Goal: Task Accomplishment & Management: Manage account settings

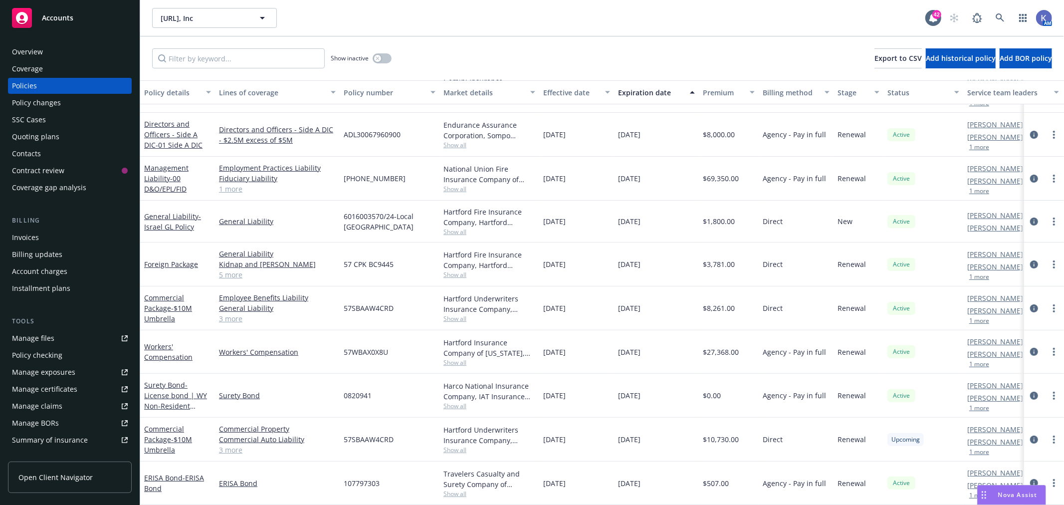
scroll to position [165, 0]
click at [223, 52] on input "Filter by keyword..." at bounding box center [238, 58] width 173 height 20
click at [226, 61] on input "Filter by keyword..." at bounding box center [238, 58] width 173 height 20
paste input "[GEOGRAPHIC_DATA]"
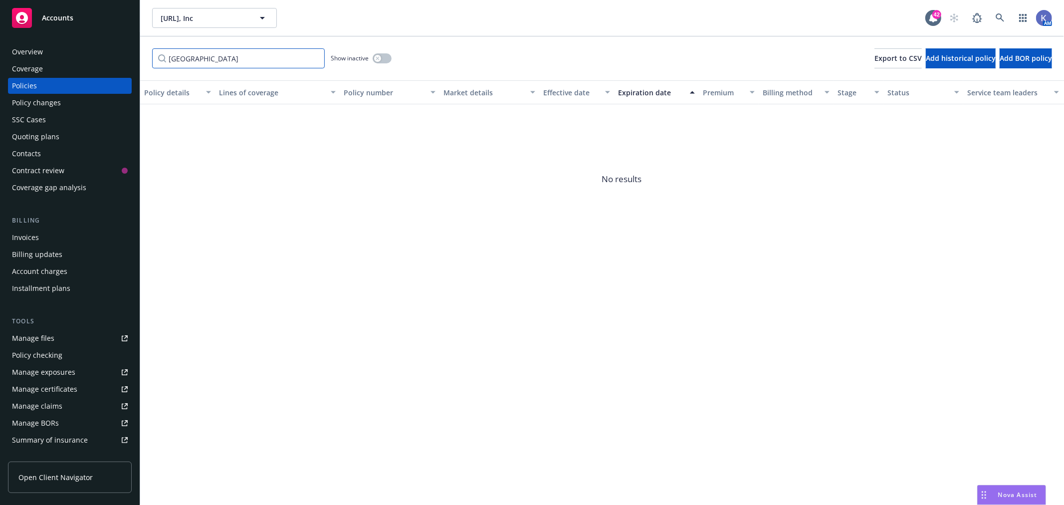
drag, startPoint x: 201, startPoint y: 60, endPoint x: 141, endPoint y: 57, distance: 59.9
click at [141, 57] on div "Portugal Show inactive Export to CSV Add historical policy Add BOR policy" at bounding box center [602, 58] width 924 height 44
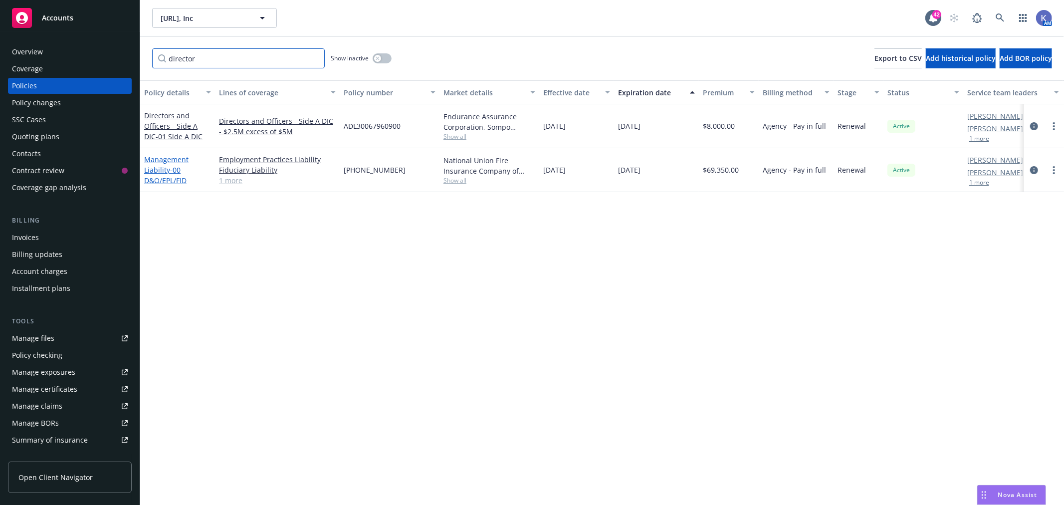
type input "director"
click at [168, 160] on link "Management Liability - 00 D&O/EPL/FID" at bounding box center [166, 170] width 44 height 30
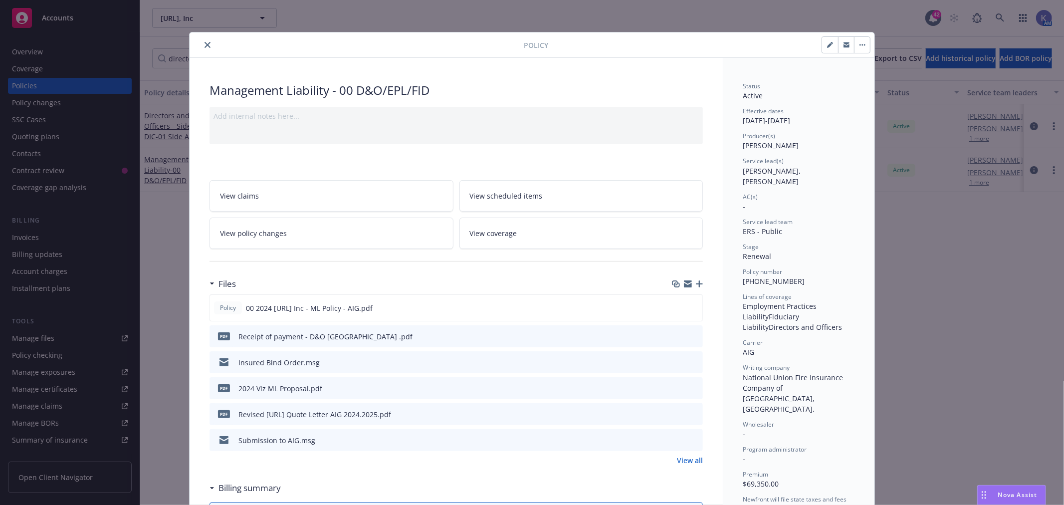
click at [689, 335] on icon "preview file" at bounding box center [693, 335] width 9 height 7
click at [691, 335] on icon "preview file" at bounding box center [693, 335] width 9 height 7
click at [206, 45] on icon "close" at bounding box center [208, 45] width 6 height 6
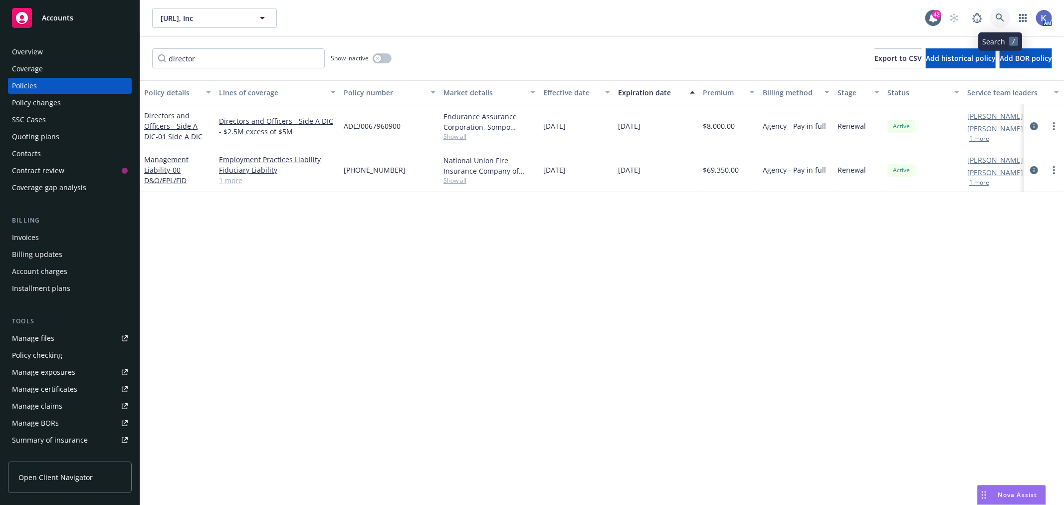
click at [996, 17] on icon at bounding box center [1000, 17] width 9 height 9
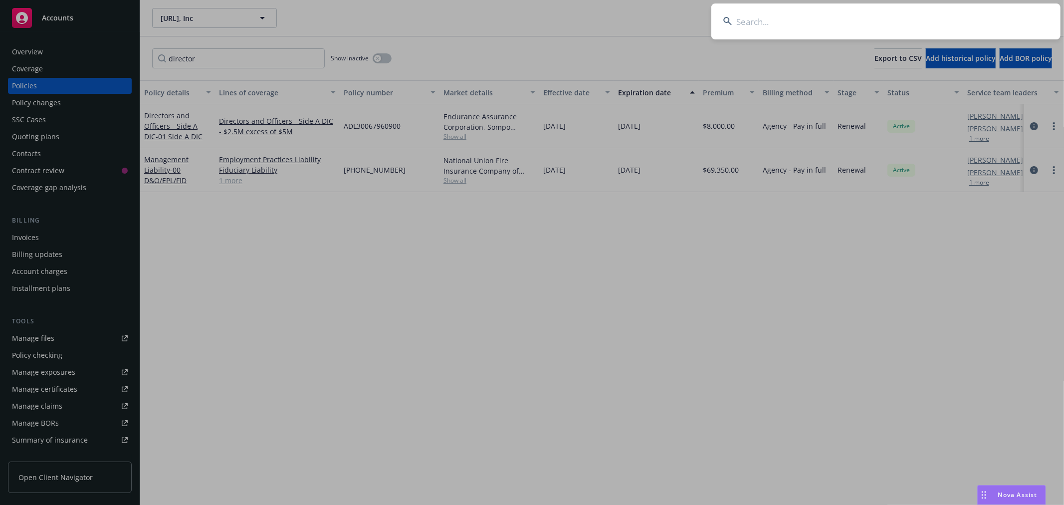
click at [916, 19] on input at bounding box center [886, 21] width 349 height 36
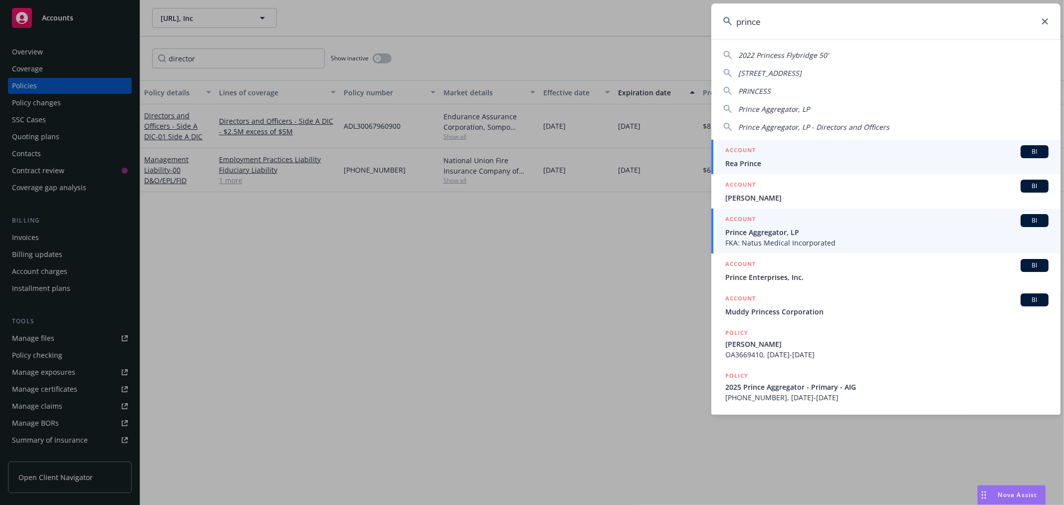
type input "prince"
click at [765, 230] on span "Prince Aggregator, LP" at bounding box center [887, 232] width 323 height 10
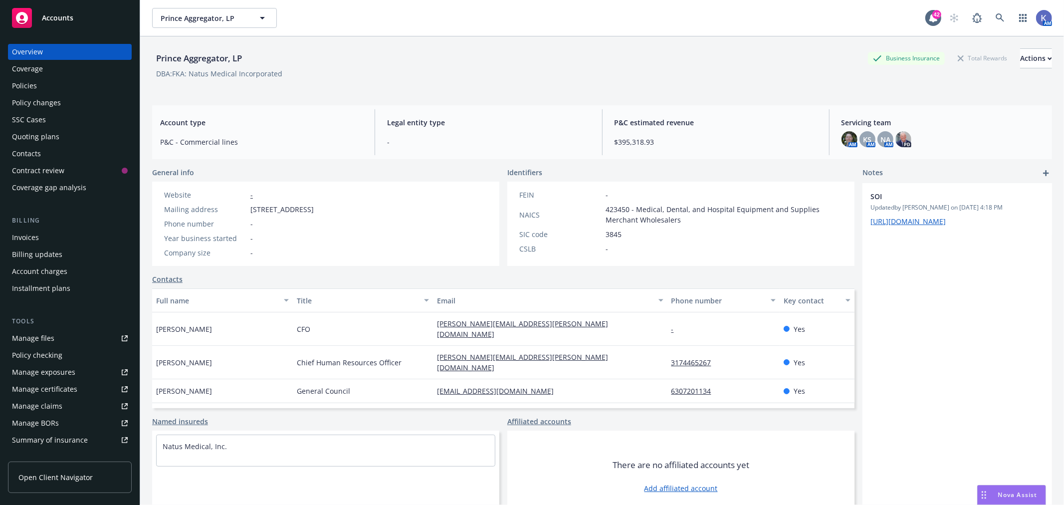
click at [57, 88] on div "Policies" at bounding box center [70, 86] width 116 height 16
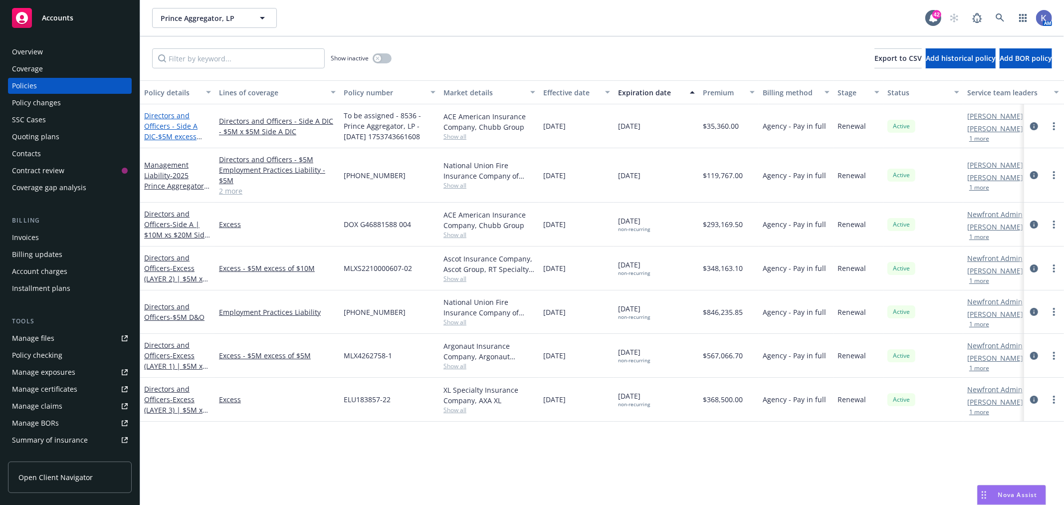
click at [181, 123] on link "Directors and Officers - Side A DIC - $5M excess $5M Side A DIC" at bounding box center [170, 131] width 53 height 41
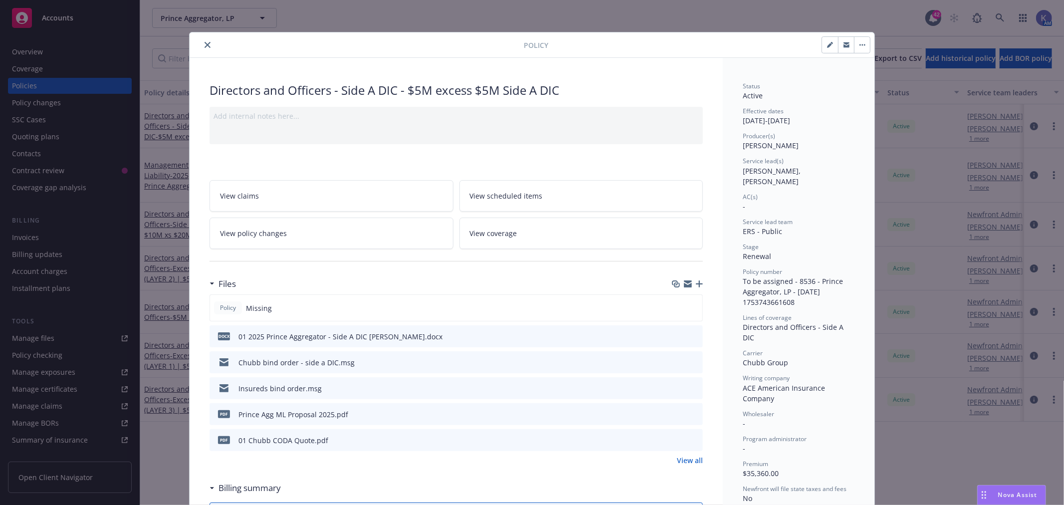
click at [696, 285] on icon "button" at bounding box center [699, 283] width 7 height 7
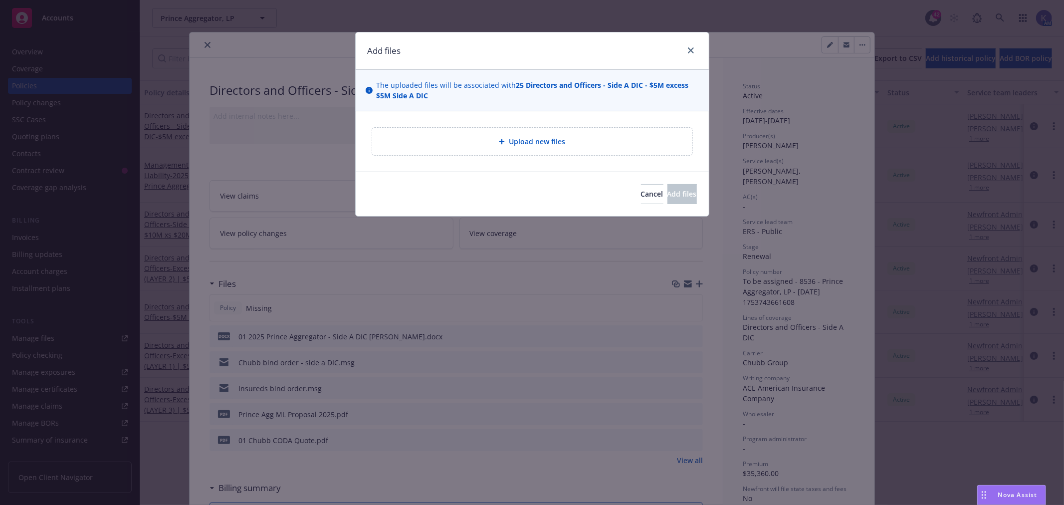
type textarea "x"
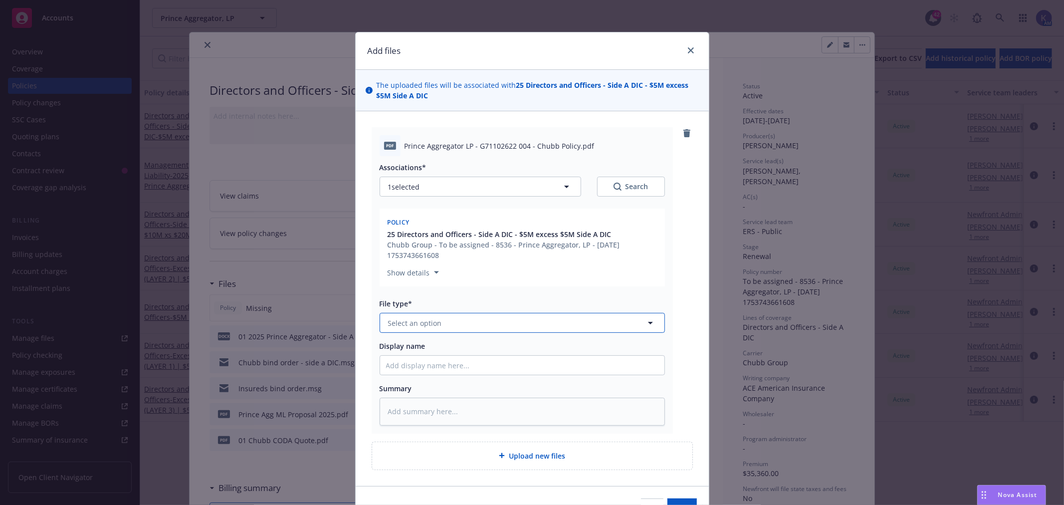
click at [431, 328] on button "Select an option" at bounding box center [522, 323] width 285 height 20
type input "pol"
click at [668, 498] on button "Add files" at bounding box center [682, 508] width 29 height 20
click at [407, 355] on div "Policy" at bounding box center [399, 350] width 26 height 14
click at [406, 370] on input "Display name" at bounding box center [522, 365] width 284 height 19
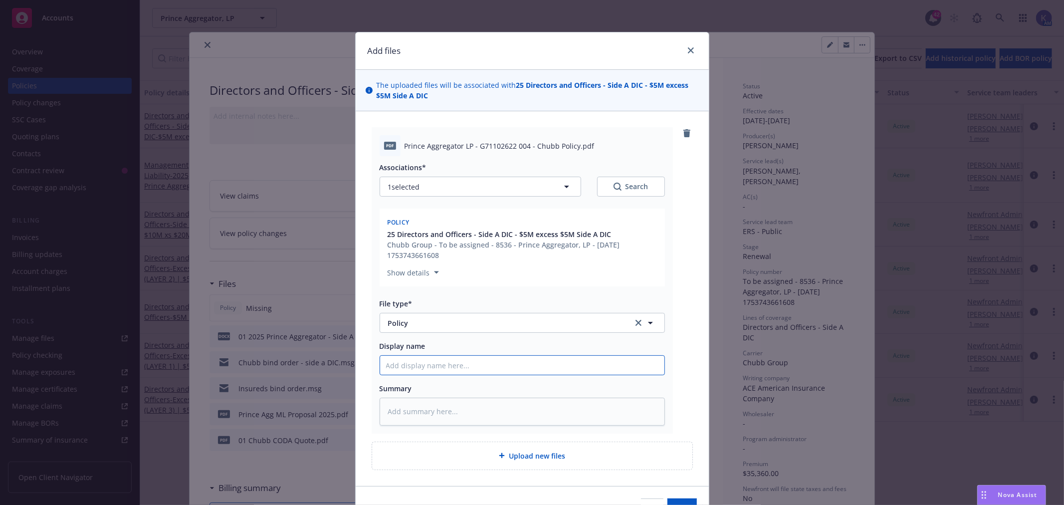
type textarea "x"
type input "0"
type textarea "x"
type input "02"
type textarea "x"
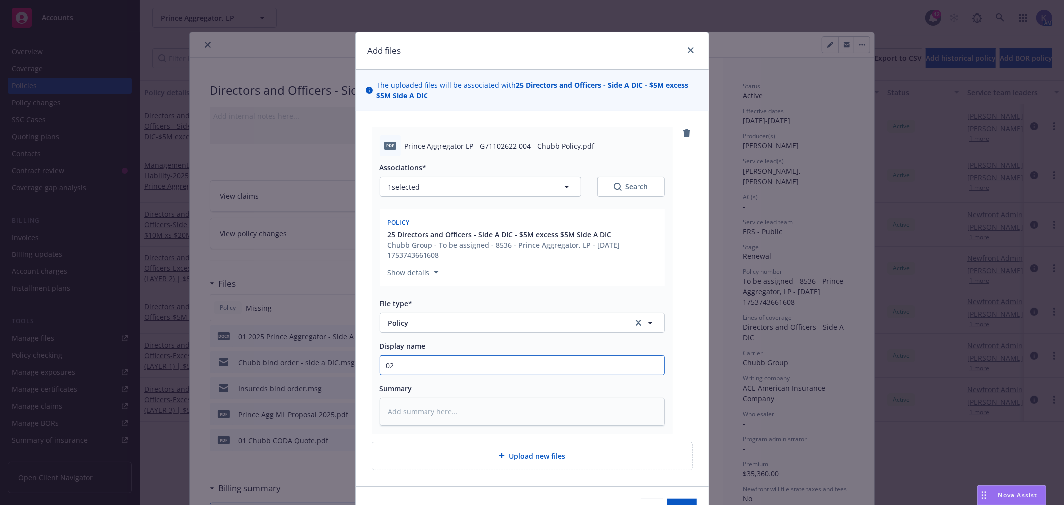
type input "0"
type textarea "x"
type input "01"
type textarea "x"
type input "01"
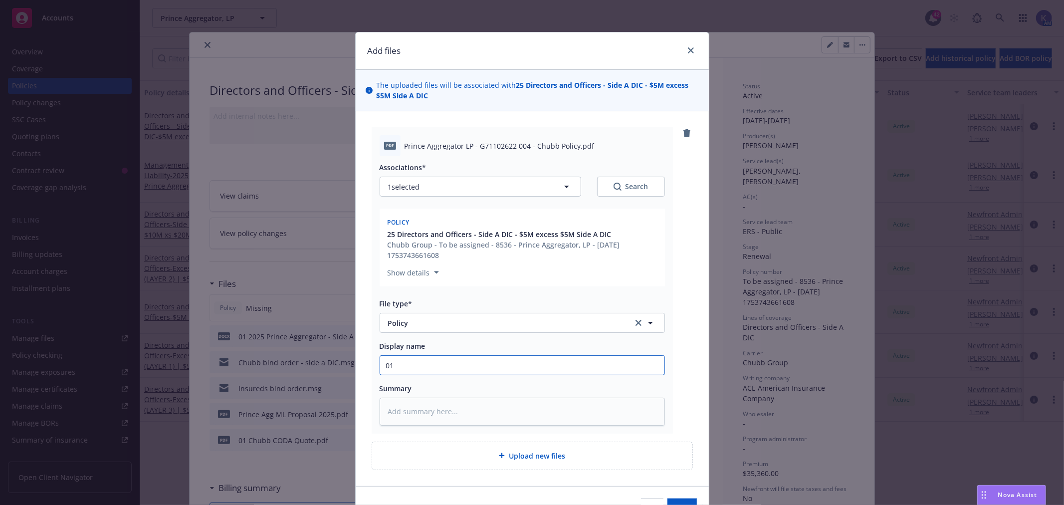
type textarea "x"
type input "01 2"
type textarea "x"
type input "01 20"
type textarea "x"
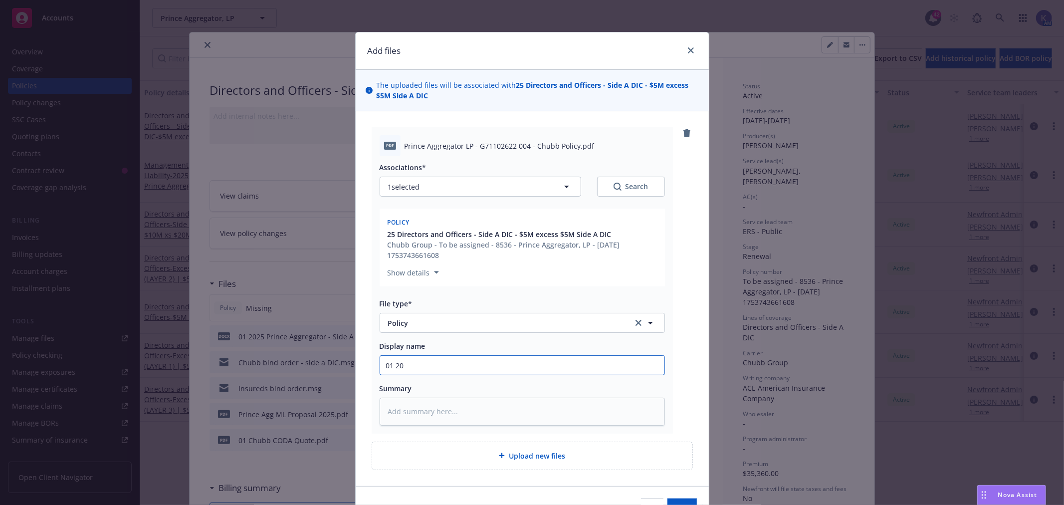
type input "01 202"
type textarea "x"
type input "01 2025"
type textarea "x"
type input "01 2025"
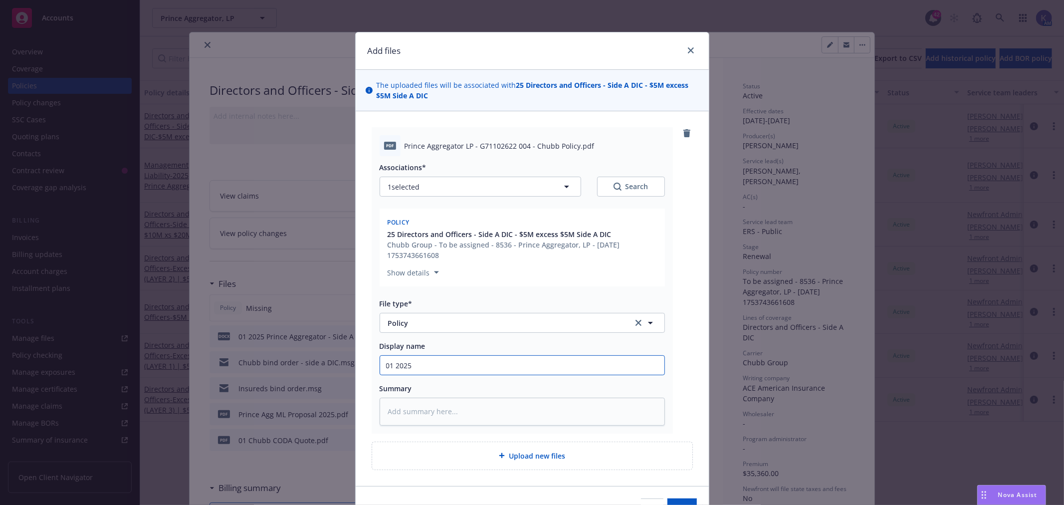
type textarea "x"
type input "01 2025 P"
type textarea "x"
type input "01 2025 Pr"
type textarea "x"
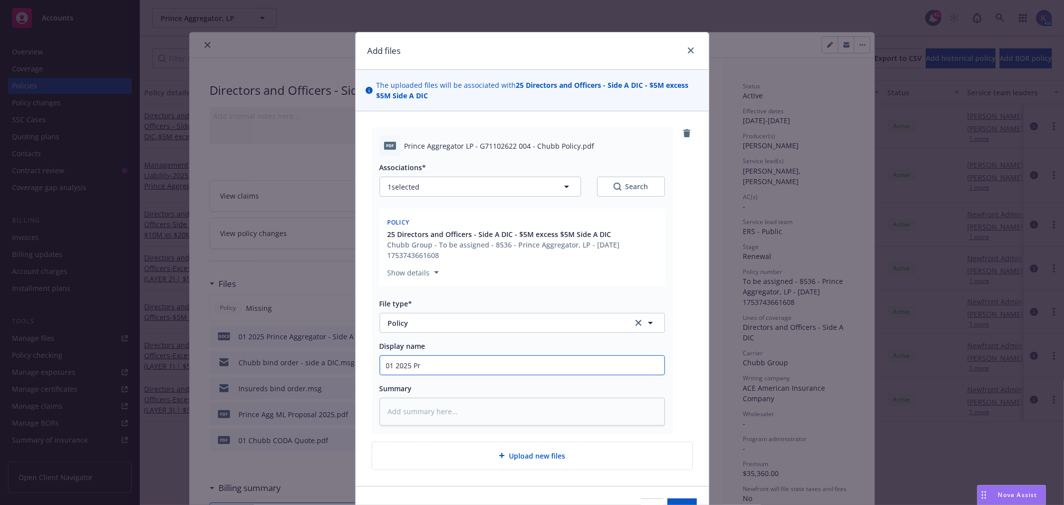
type input "01 2025 Pri"
type textarea "x"
type input "01 2025 Prin"
type textarea "x"
type input "01 2025 Princ"
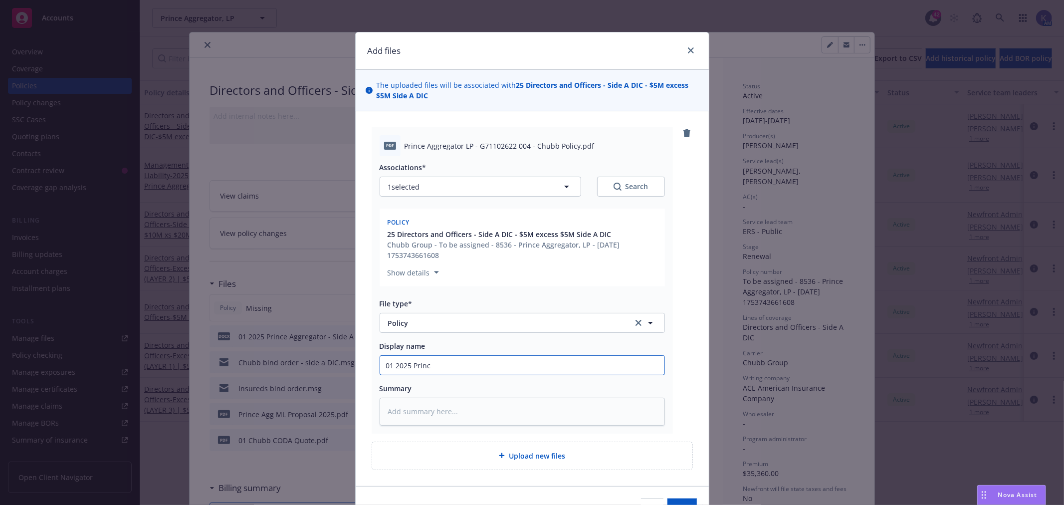
type textarea "x"
type input "01 2025 Prince"
type textarea "x"
type input "01 2025 Prince"
type textarea "x"
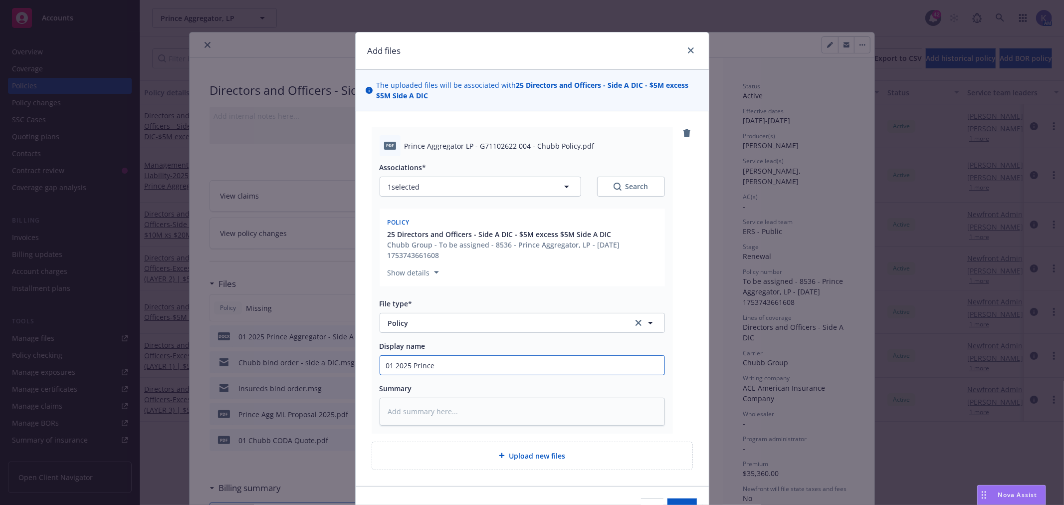
type input "01 2025 Prince A"
type textarea "x"
type input "01 2025 Prince Ag"
type textarea "x"
type input "01 2025 Prince Agg"
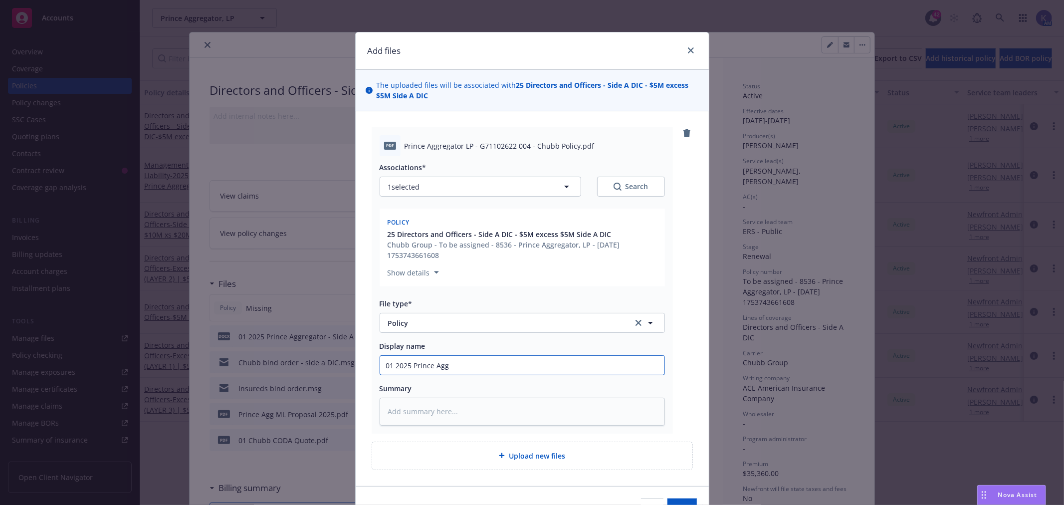
type textarea "x"
type input "01 2025 Prince Agg"
type textarea "x"
type input "01 2025 Prince Agg -"
type textarea "x"
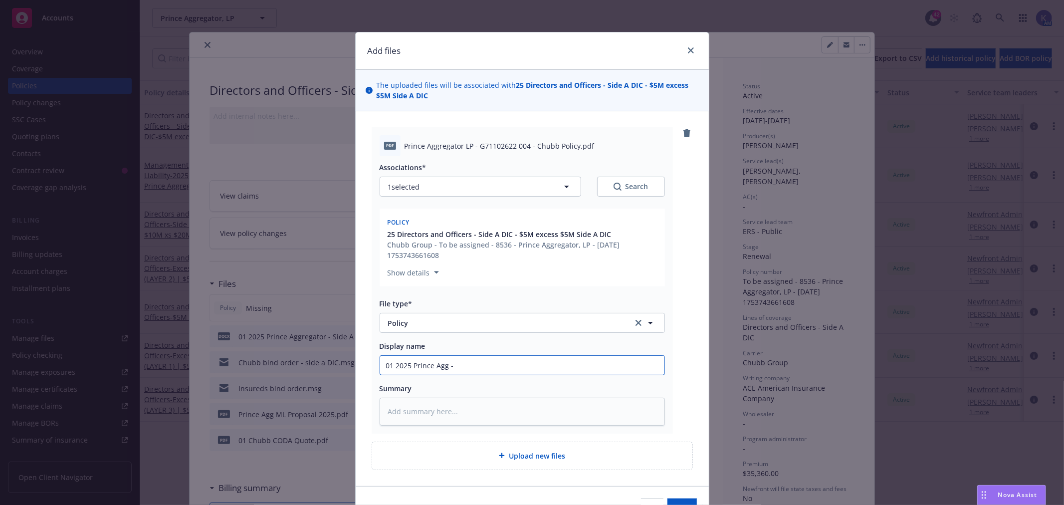
type input "01 2025 Prince Agg -"
type textarea "x"
type input "01 2025 Prince Agg - S"
type textarea "x"
type input "01 2025 Prince Agg - Si"
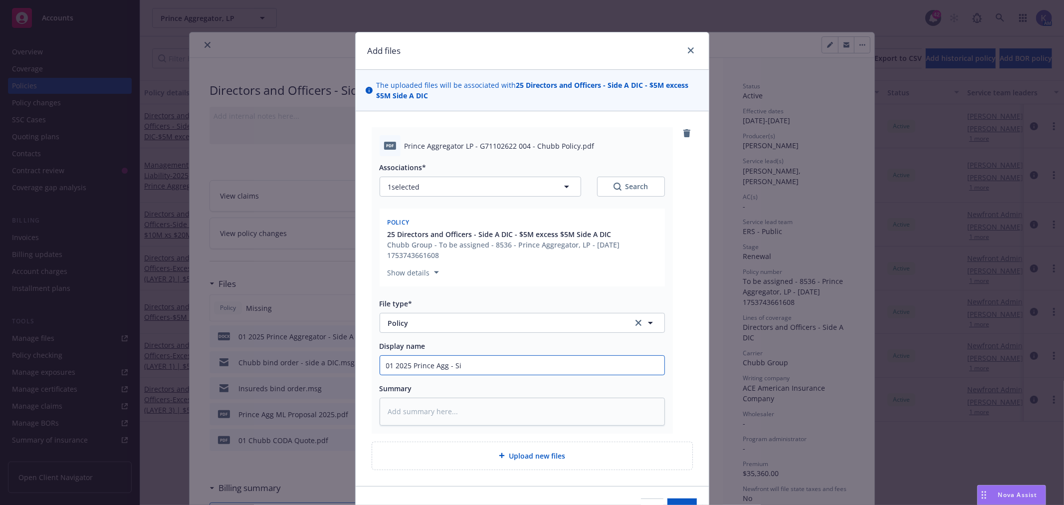
type textarea "x"
type input "01 2025 Prince Agg - Sid"
type textarea "x"
type input "01 2025 Prince Agg - Side"
type textarea "x"
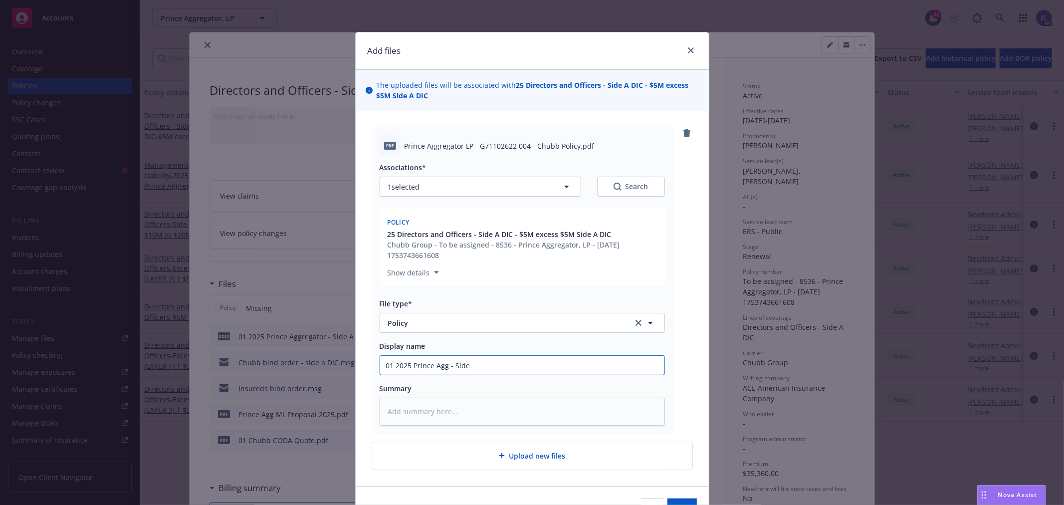
type input "01 2025 Prince Agg - Side"
type textarea "x"
type input "01 2025 Prince Agg - Side A"
type textarea "x"
type input "01 2025 Prince Agg - Side A"
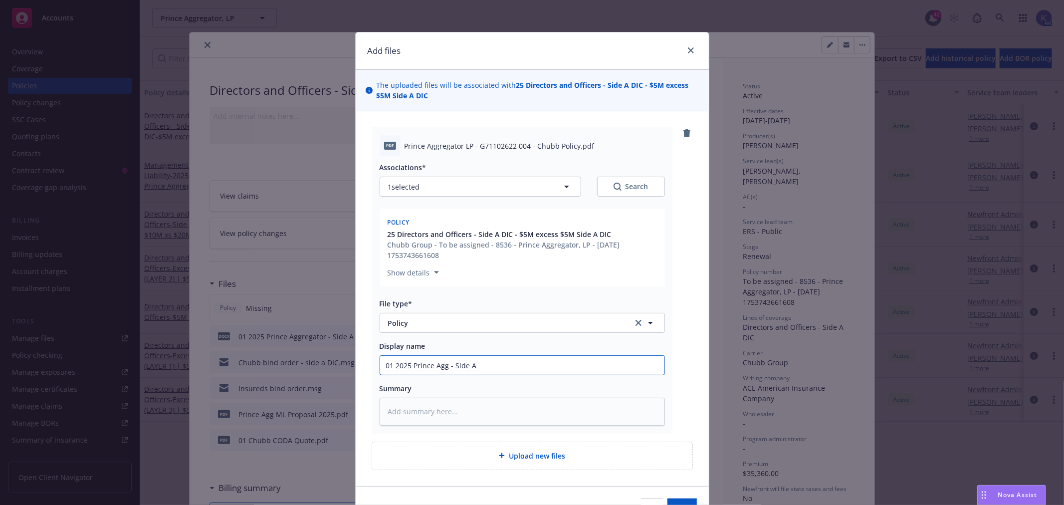
type textarea "x"
type input "01 2025 Prince Agg - Side A P"
type textarea "x"
type input "01 2025 Prince Agg - Side A Po"
type textarea "x"
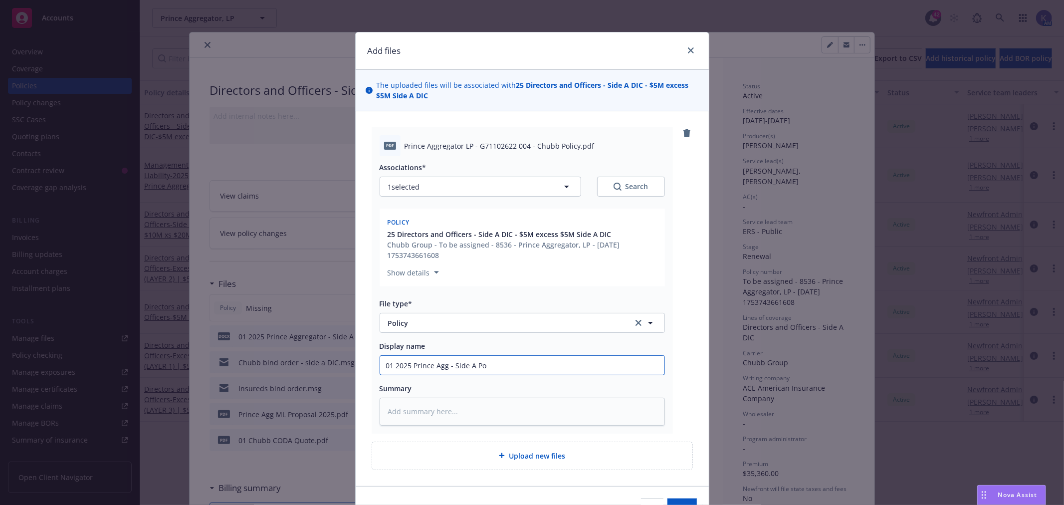
type input "01 2025 Prince Agg - Side A Pol"
type textarea "x"
type input "01 2025 Prince Agg - Side A Poli"
type textarea "x"
type input "01 2025 Prince Agg - Side A Policy"
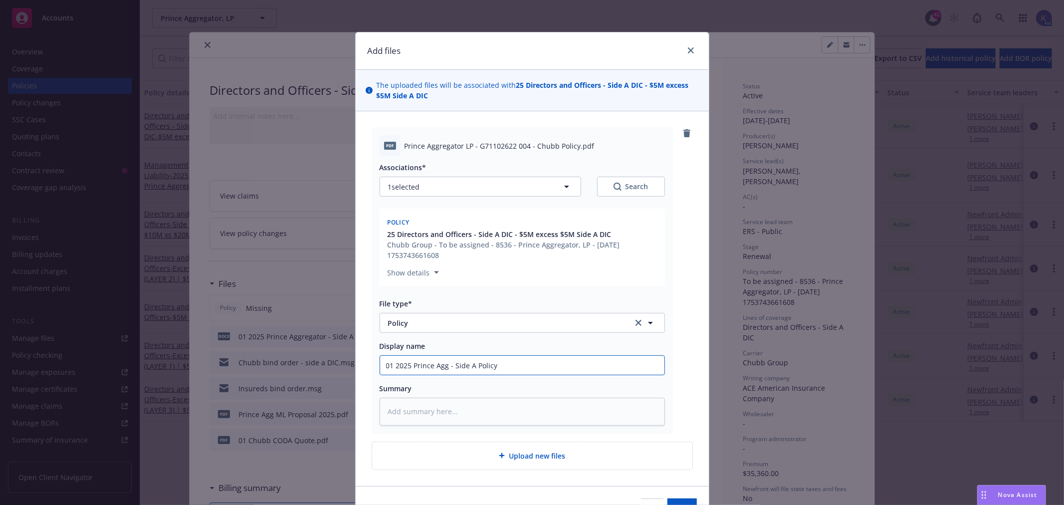
type textarea "x"
type input "01 2025 Prince Agg - Side A Policy"
type textarea "x"
type input "01 2025 Prince Agg - Side A Policy -"
type textarea "x"
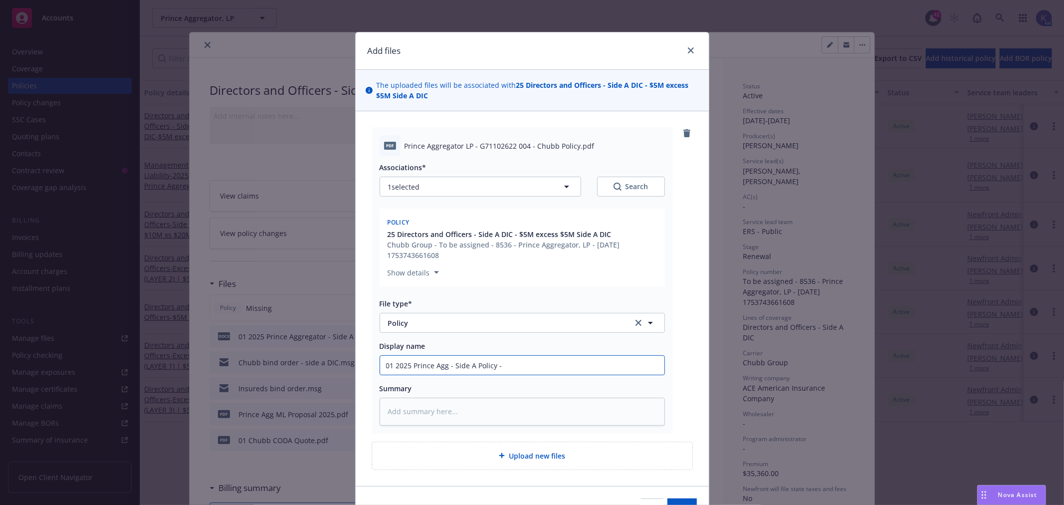
type input "01 2025 Prince Agg - Side A Policy -"
type textarea "x"
type input "01 2025 Prince Agg - Side A Policy - C"
type textarea "x"
type input "01 2025 Prince Agg - Side A Policy - Ch"
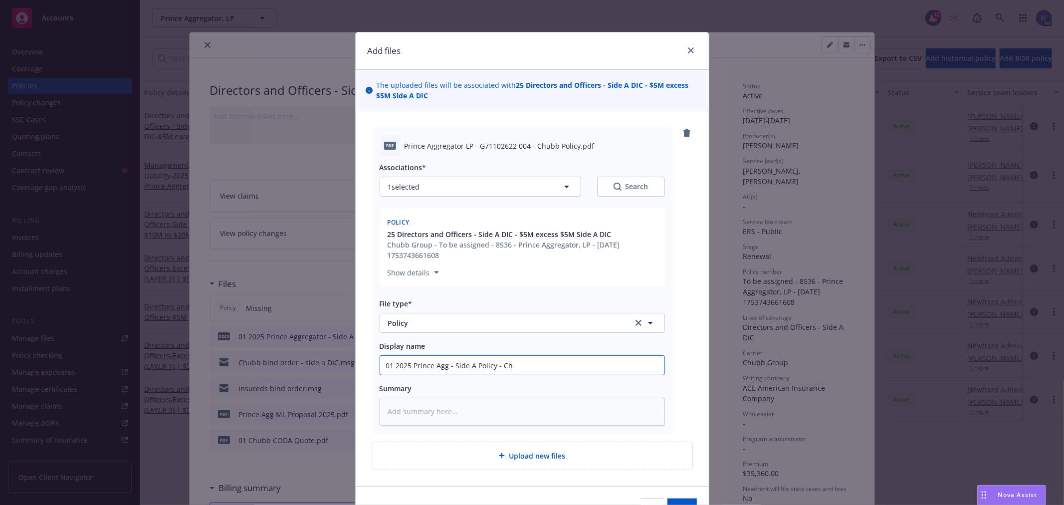
type textarea "x"
type input "01 2025 Prince Agg - Side A Policy - [PERSON_NAME]"
type textarea "x"
type input "01 2025 Prince Agg - Side A Policy - Chub"
type textarea "x"
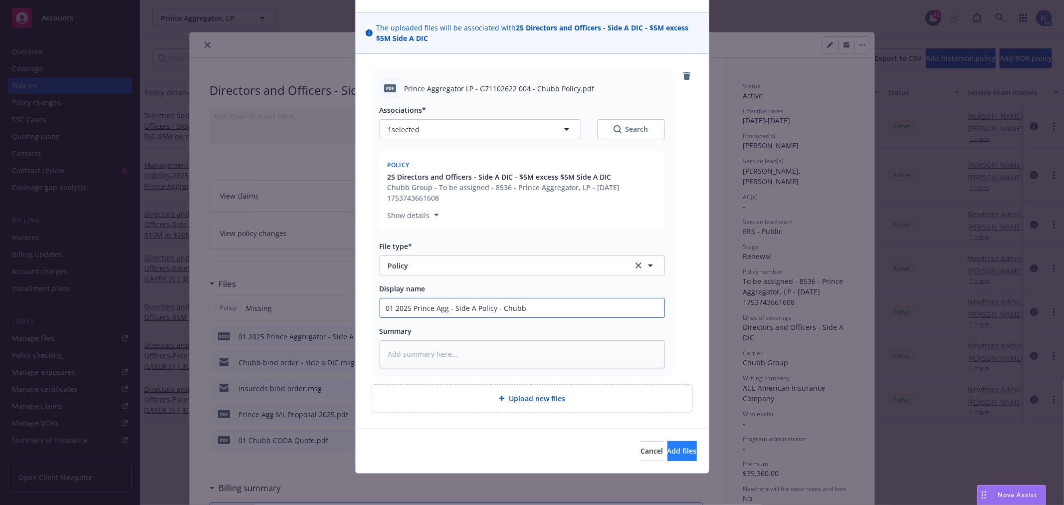
type input "01 2025 Prince Agg - Side A Policy - Chubb"
click at [679, 444] on button "Add files" at bounding box center [682, 451] width 29 height 20
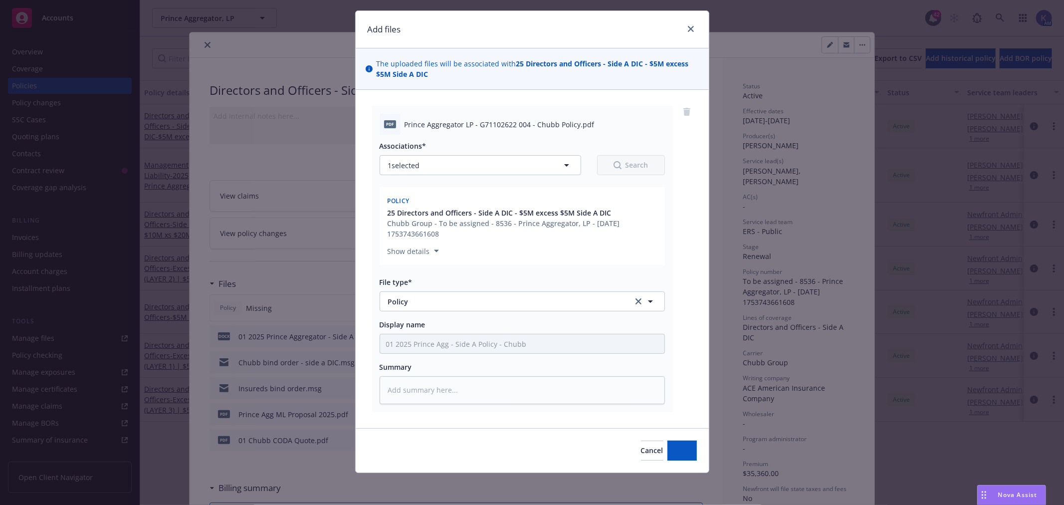
scroll to position [21, 0]
type textarea "x"
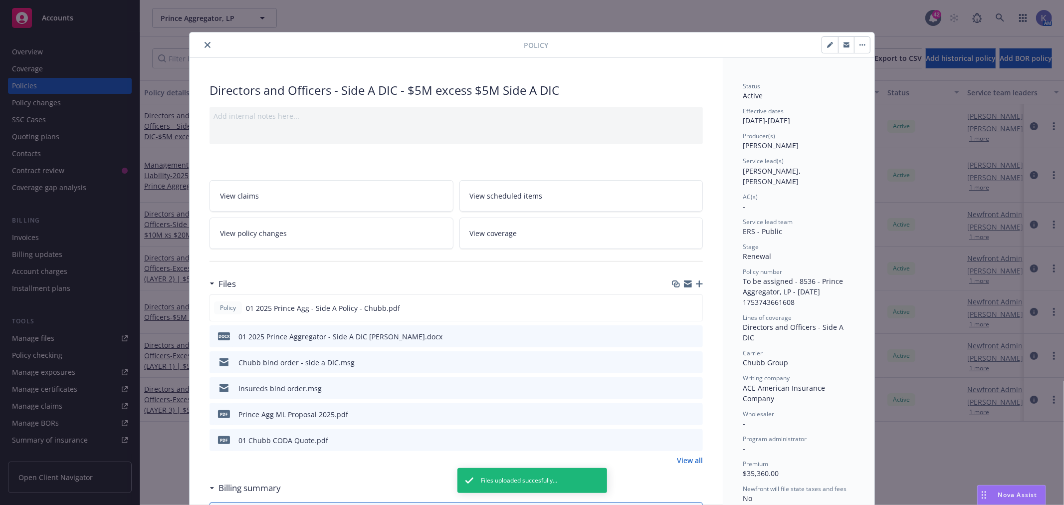
click at [205, 45] on icon "close" at bounding box center [208, 45] width 6 height 6
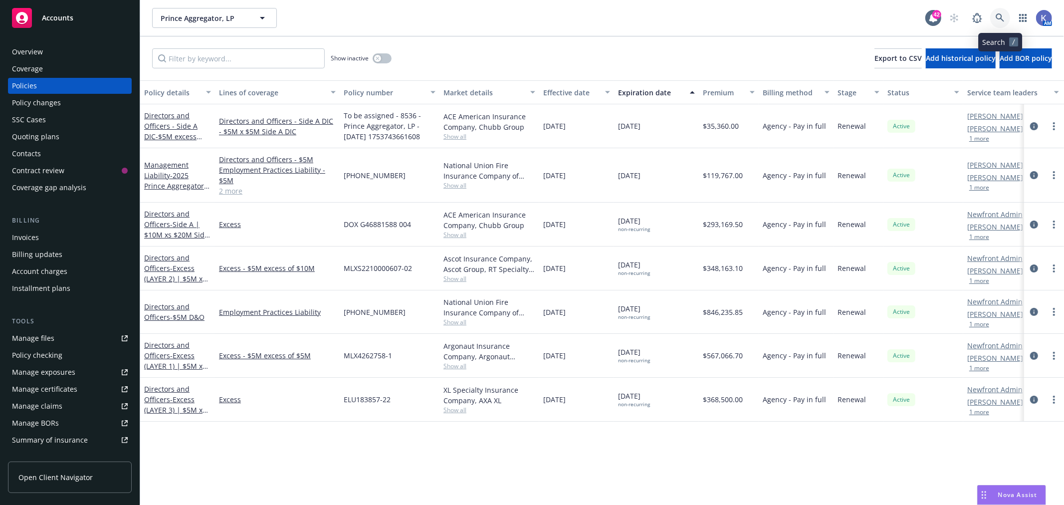
click at [999, 17] on icon at bounding box center [1000, 17] width 9 height 9
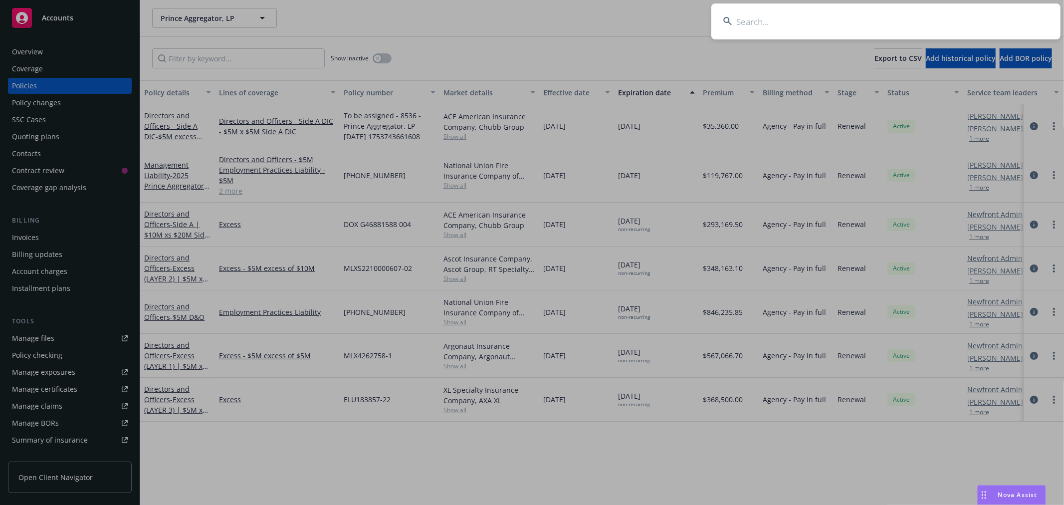
click at [944, 26] on input at bounding box center [886, 21] width 349 height 36
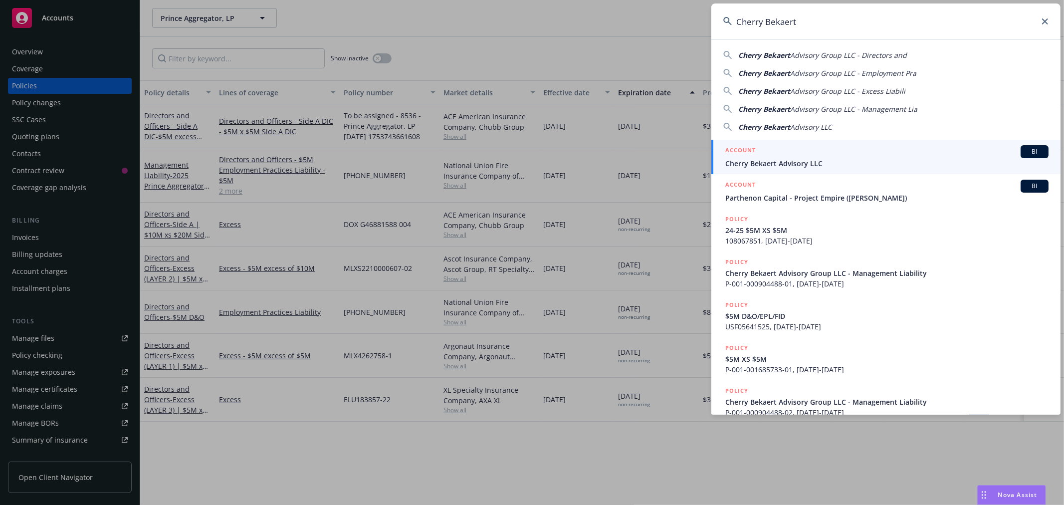
type input "Cherry Bekaert"
click at [779, 166] on span "Cherry Bekaert Advisory LLC" at bounding box center [887, 163] width 323 height 10
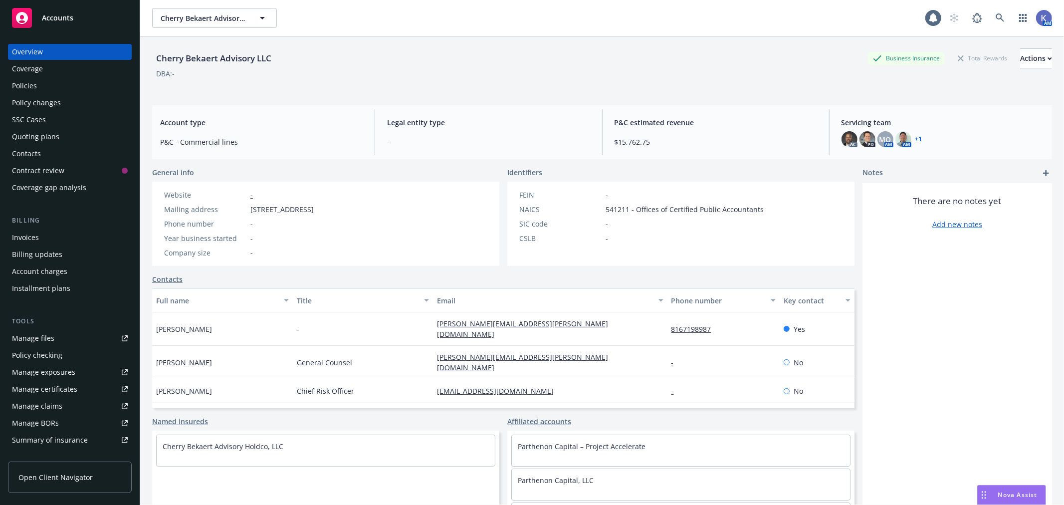
click at [55, 83] on div "Policies" at bounding box center [70, 86] width 116 height 16
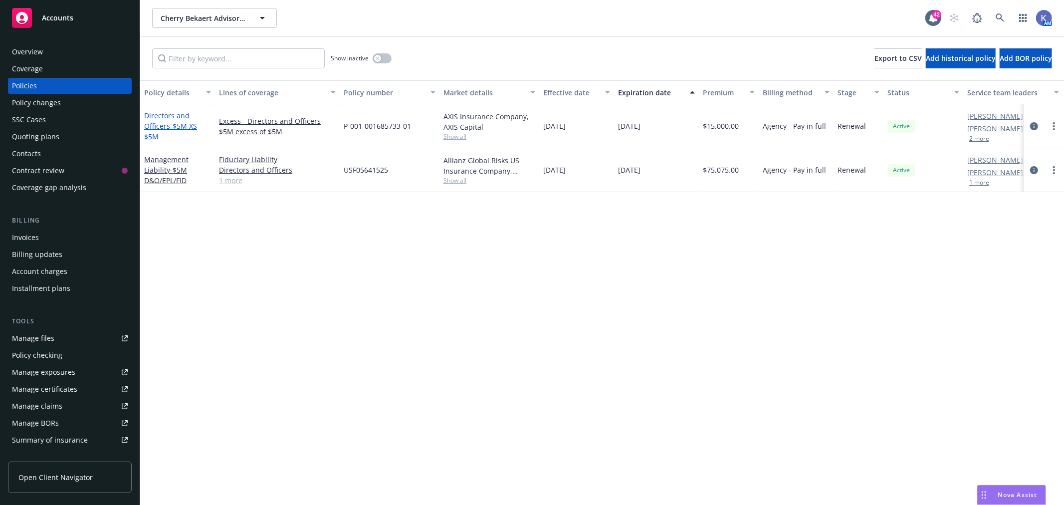
click at [166, 125] on link "Directors and Officers - $5M XS $5M" at bounding box center [170, 126] width 53 height 30
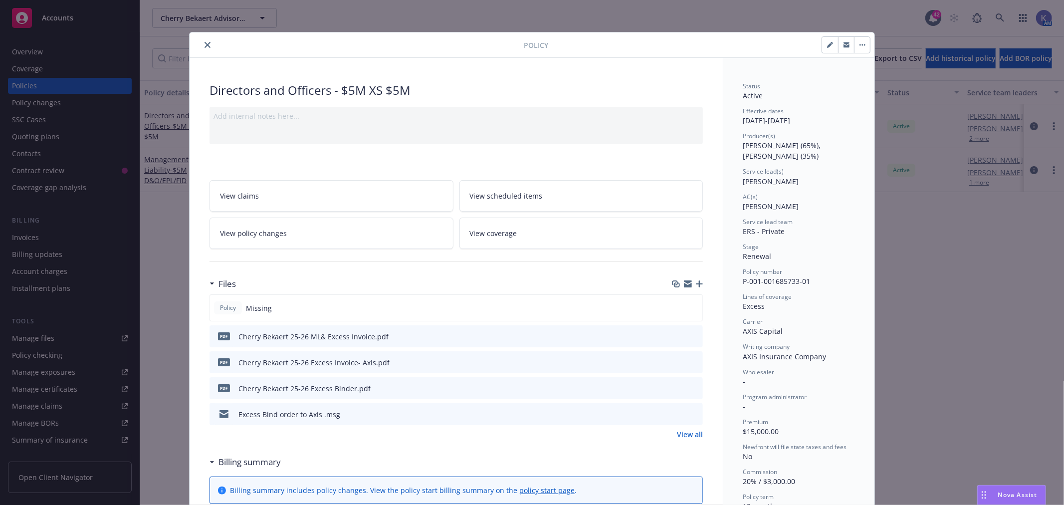
click at [696, 286] on icon "button" at bounding box center [699, 283] width 7 height 7
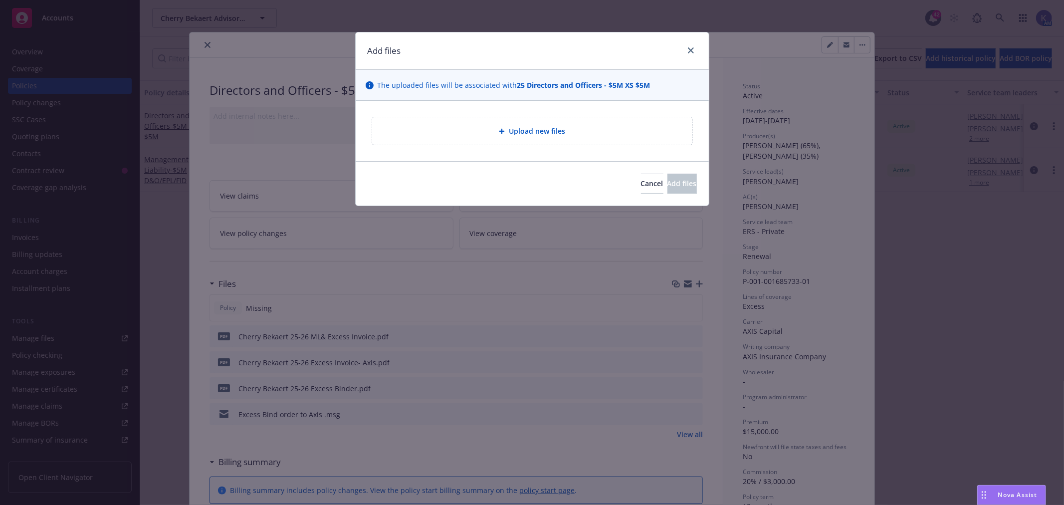
type textarea "x"
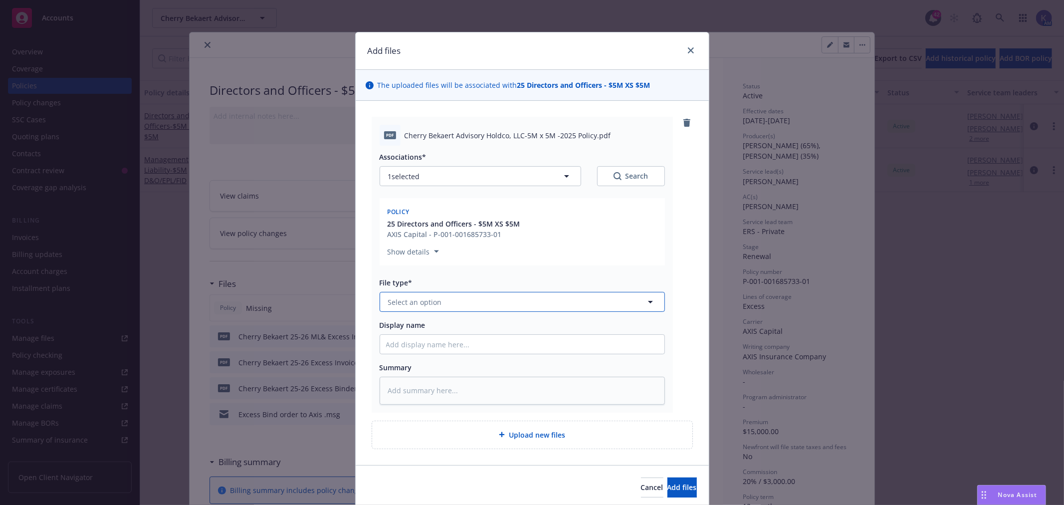
click at [451, 302] on button "Select an option" at bounding box center [522, 302] width 285 height 20
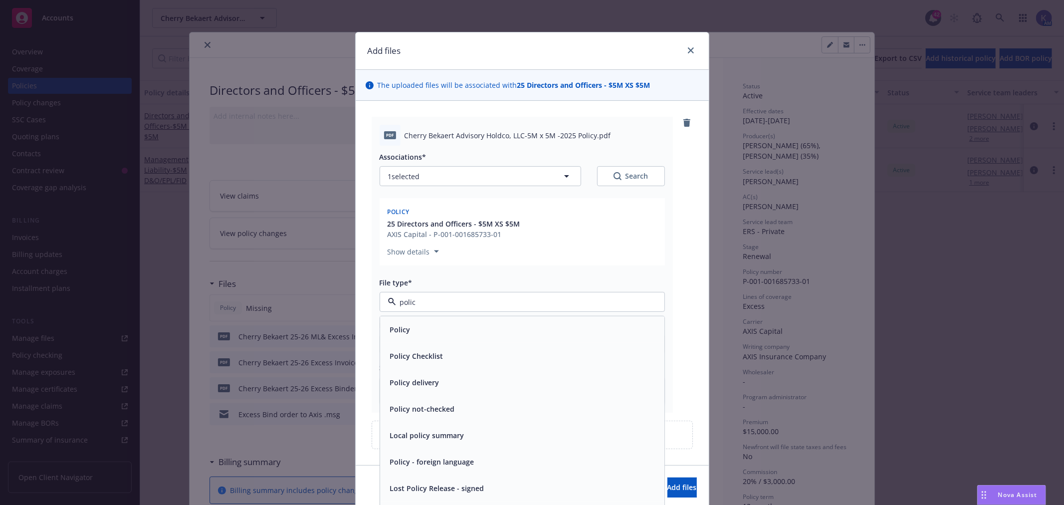
type input "policy"
click at [401, 330] on span "Policy" at bounding box center [400, 329] width 20 height 10
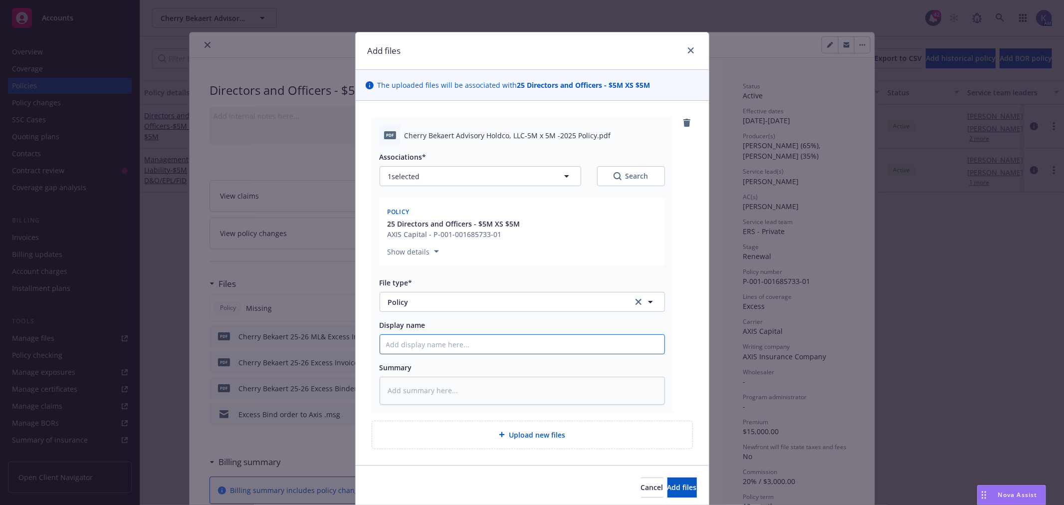
click at [422, 350] on input "Display name" at bounding box center [522, 344] width 284 height 19
type textarea "x"
type input "0"
type textarea "x"
type input "01"
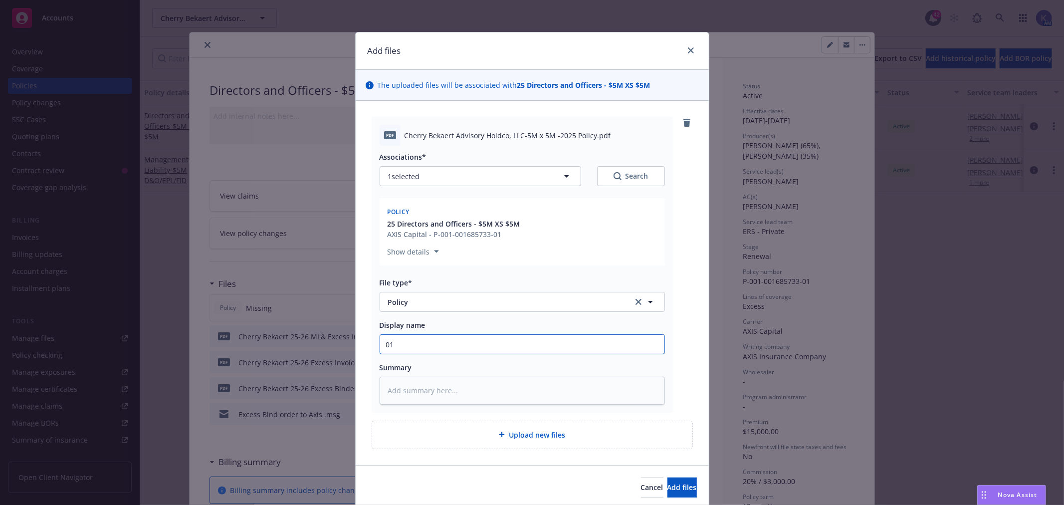
type textarea "x"
type input "01"
type textarea "x"
type input "01 2"
type textarea "x"
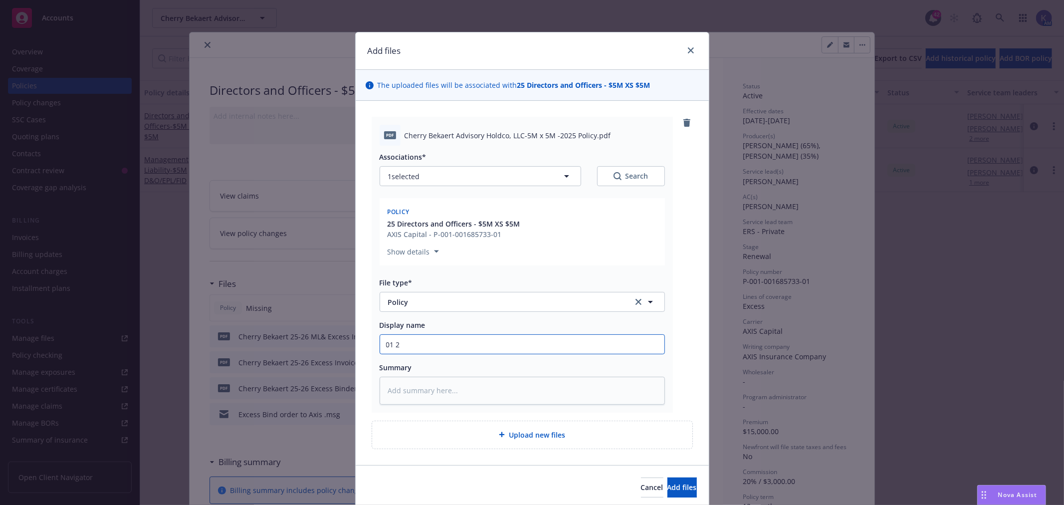
type input "01 20"
type textarea "x"
type input "01 202"
type textarea "x"
type input "01 2025"
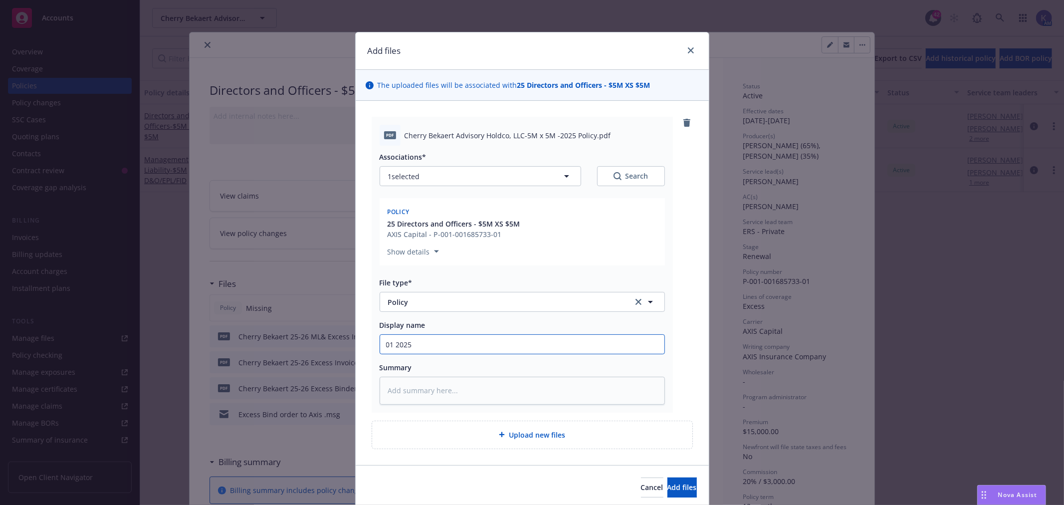
type textarea "x"
type input "01 2025"
paste input "Cherry Bekaert"
type textarea "x"
type input "01 2025 Cherry Bekaert"
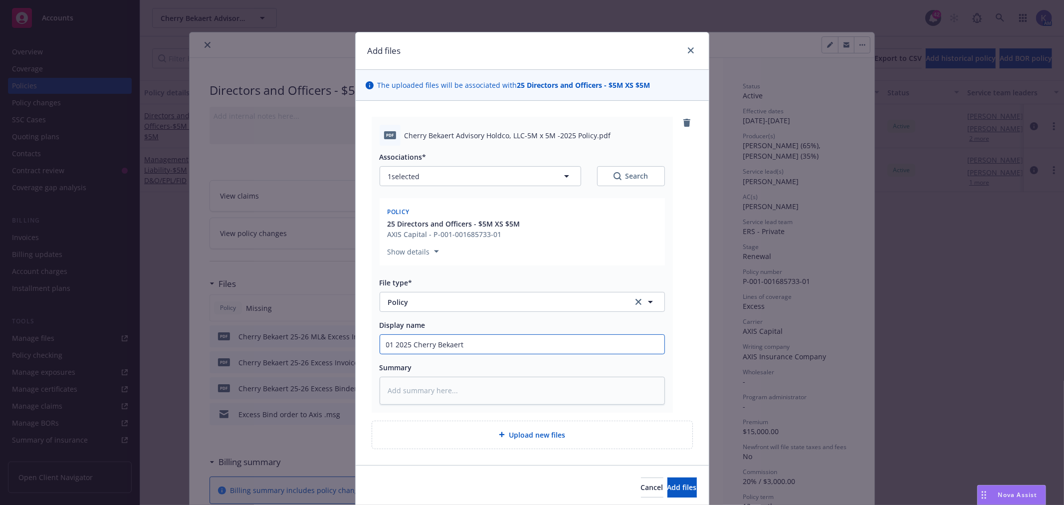
type textarea "x"
type input "01 2025 Cherry Bekaert"
type textarea "x"
type input "01 2025 Cherry Bekaert 5"
type textarea "x"
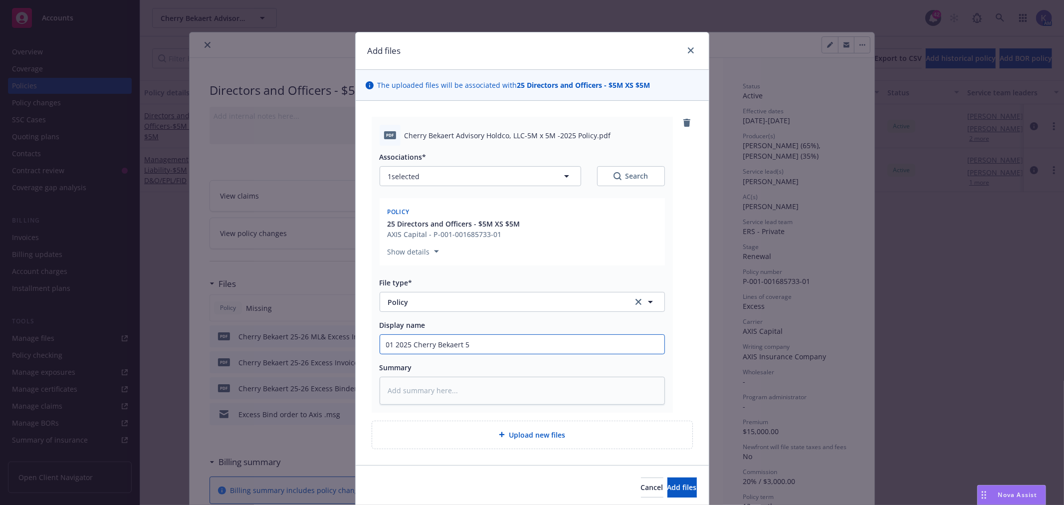
type input "01 2025 Cherry Bekaert 5x"
type textarea "x"
type input "01 2025 Cherry Bekaert 5x5"
type textarea "x"
type input "01 2025 Cherry Bekaert 5x5"
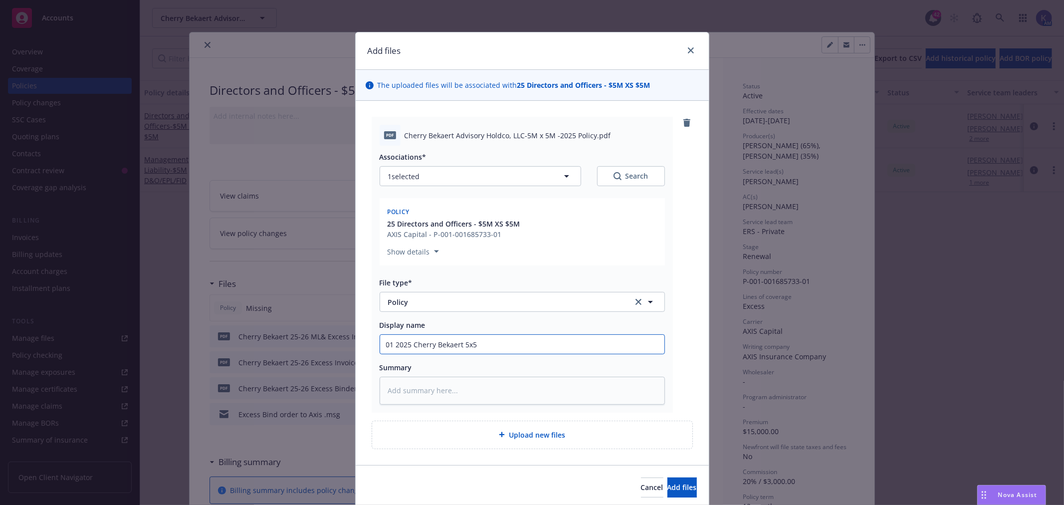
type textarea "x"
type input "01 2025 Cherry Bekaert 5x5 P"
type textarea "x"
type input "01 2025 Cherry Bekaert 5x5 Po"
type textarea "x"
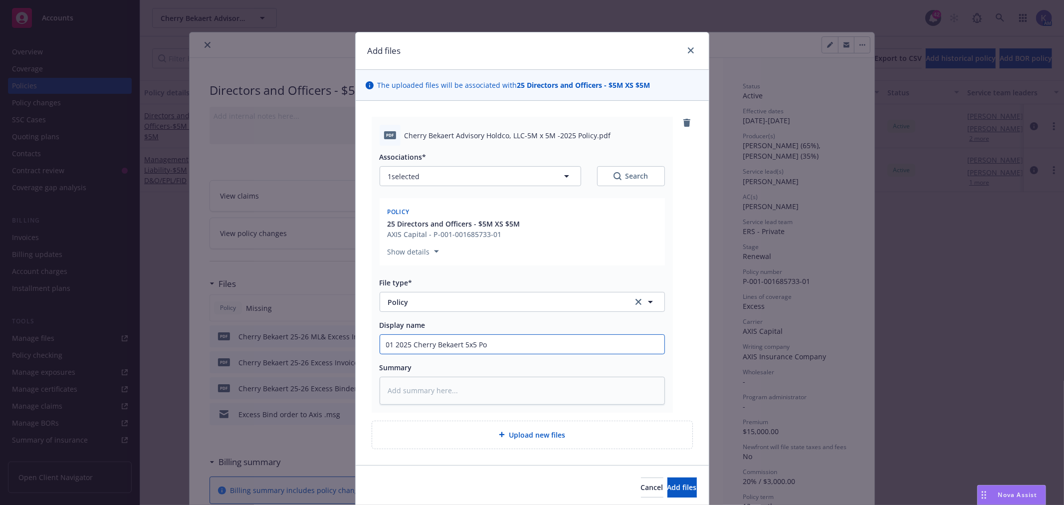
type input "01 2025 Cherry Bekaert 5x5 Pol"
type textarea "x"
type input "01 2025 Cherry Bekaert 5x5 Poli"
type textarea "x"
type input "01 2025 Cherry Bekaert 5x5 Polic"
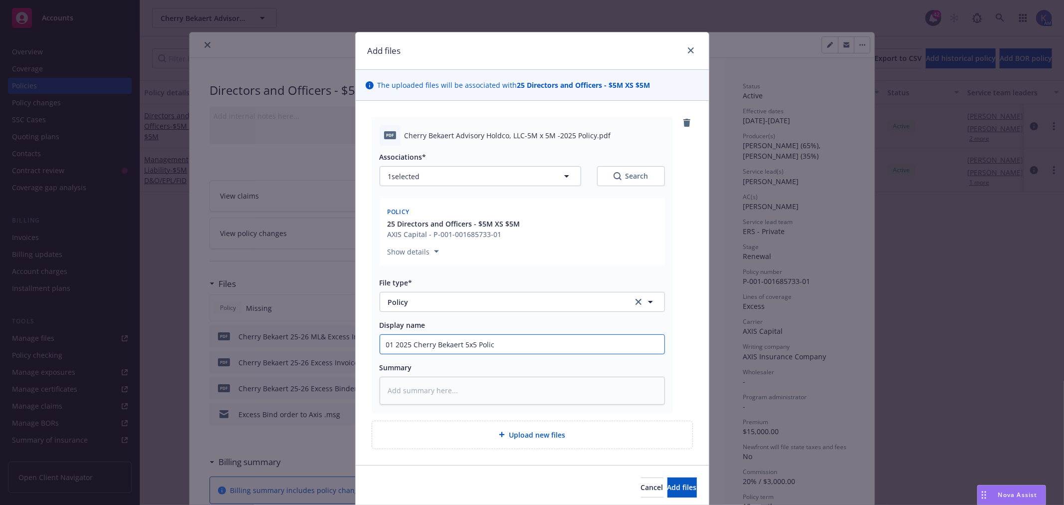
type textarea "x"
type input "01 2025 Cherry Bekaert 5x5 Policy"
type textarea "x"
type input "01 2025 Cherry Bekaert 5x5 Policy"
type textarea "x"
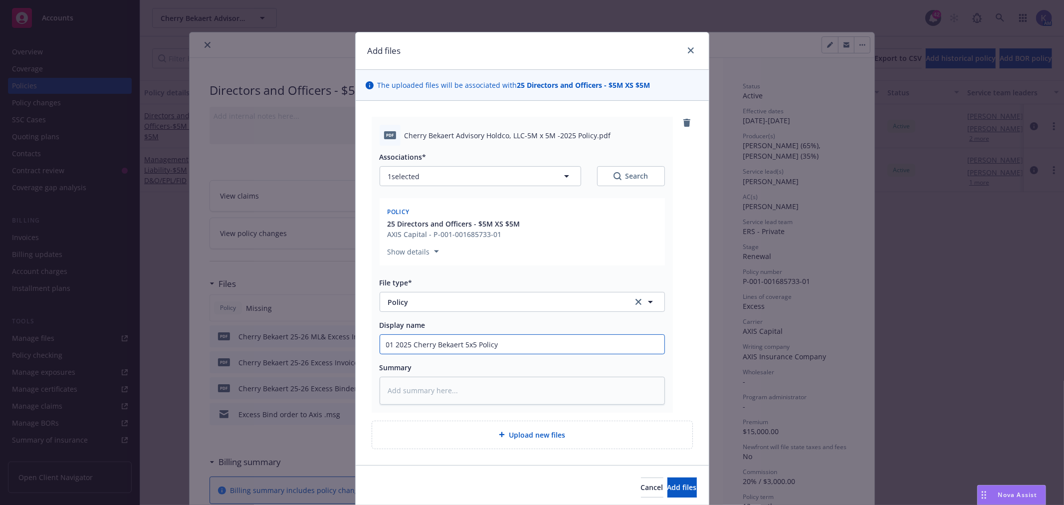
type input "01 2025 Cherry Bekaert 5x5 Policy -"
type textarea "x"
type input "01 2025 Cherry Bekaert 5x5 Policy -"
type textarea "x"
type input "01 2025 Cherry Bekaert 5x5 Policy - A"
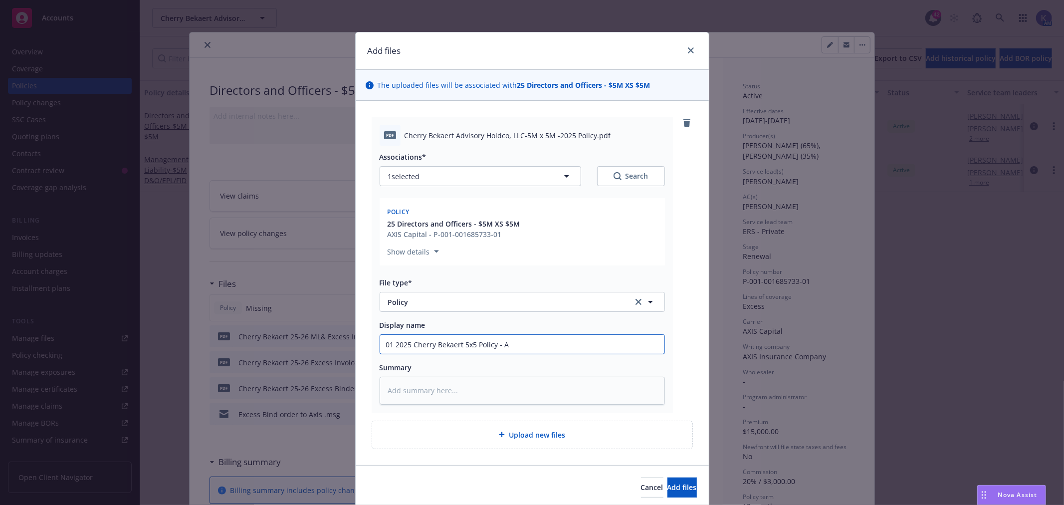
type textarea "x"
type input "01 2025 Cherry Bekaert 5x5 Policy - Ax"
type textarea "x"
type input "01 2025 Cherry Bekaert 5x5 Policy - Axi"
type textarea "x"
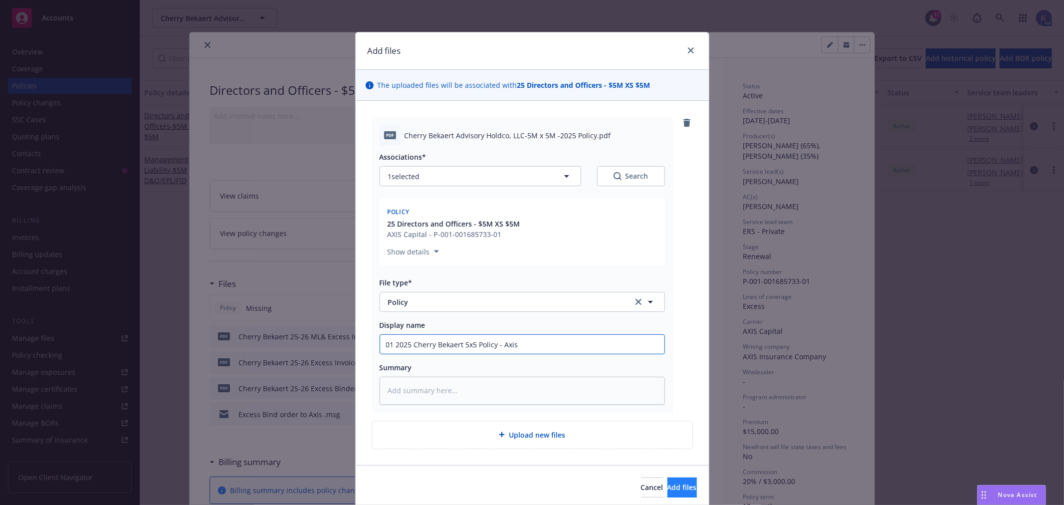
type input "01 2025 Cherry Bekaert 5x5 Policy - Axis"
click at [668, 483] on span "Add files" at bounding box center [682, 487] width 29 height 9
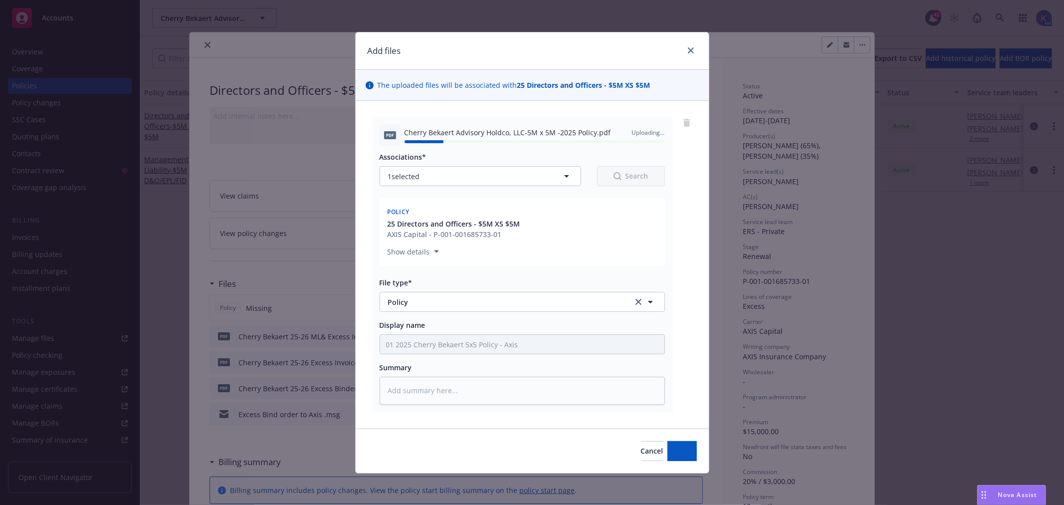
type textarea "x"
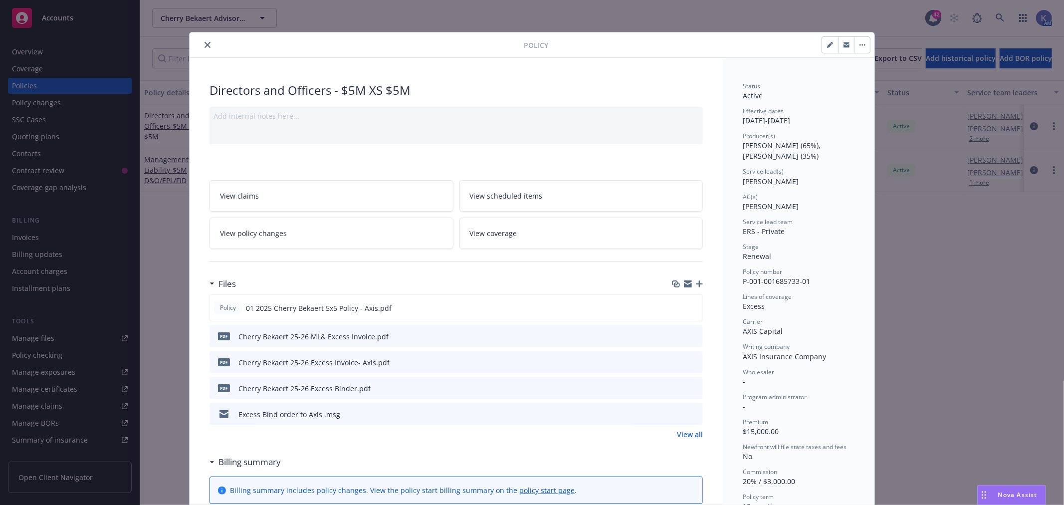
drag, startPoint x: 203, startPoint y: 45, endPoint x: 258, endPoint y: 42, distance: 56.0
click at [205, 45] on icon "close" at bounding box center [208, 45] width 6 height 6
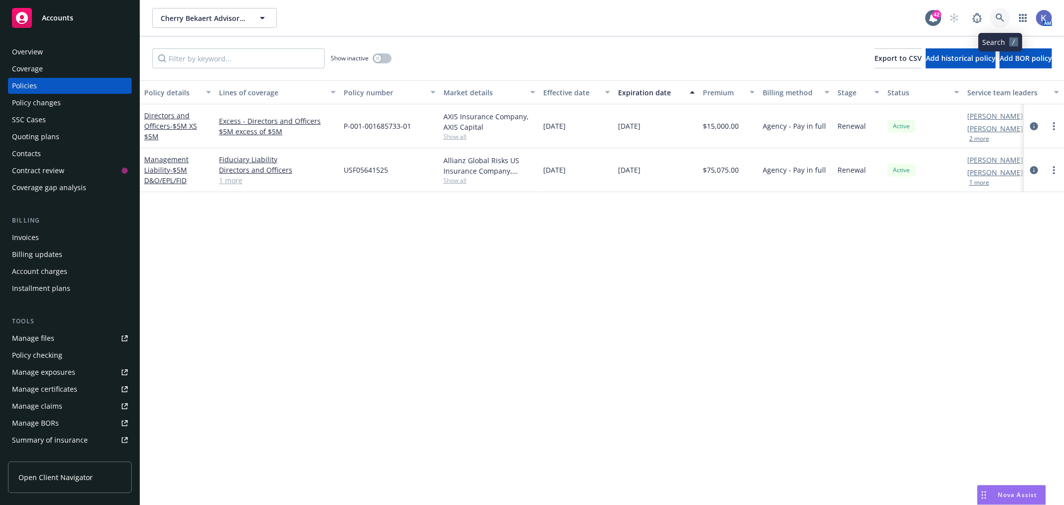
click at [1000, 16] on icon at bounding box center [1000, 17] width 9 height 9
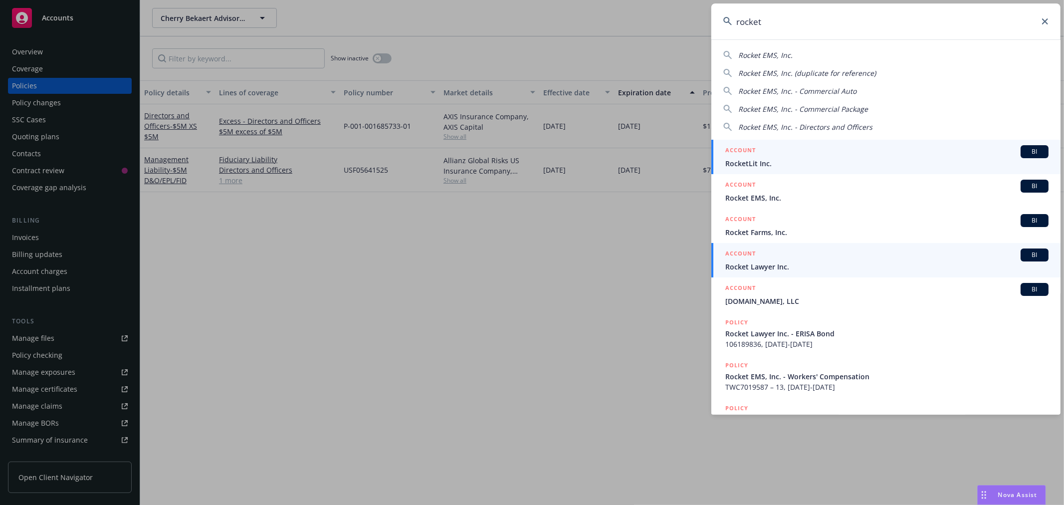
type input "rocket"
click at [764, 264] on span "Rocket Lawyer Inc." at bounding box center [887, 266] width 323 height 10
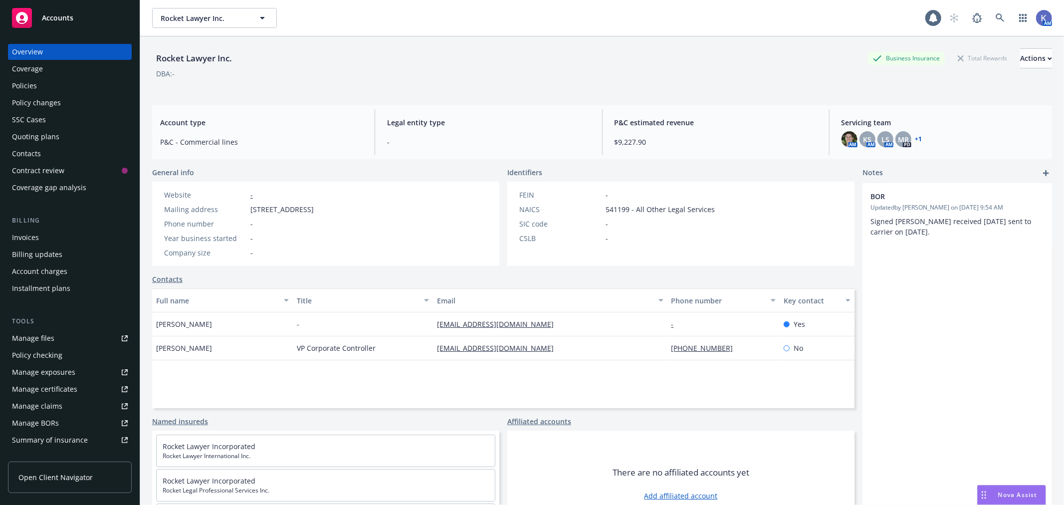
click at [40, 85] on div "Policies" at bounding box center [70, 86] width 116 height 16
